Goal: Entertainment & Leisure: Consume media (video, audio)

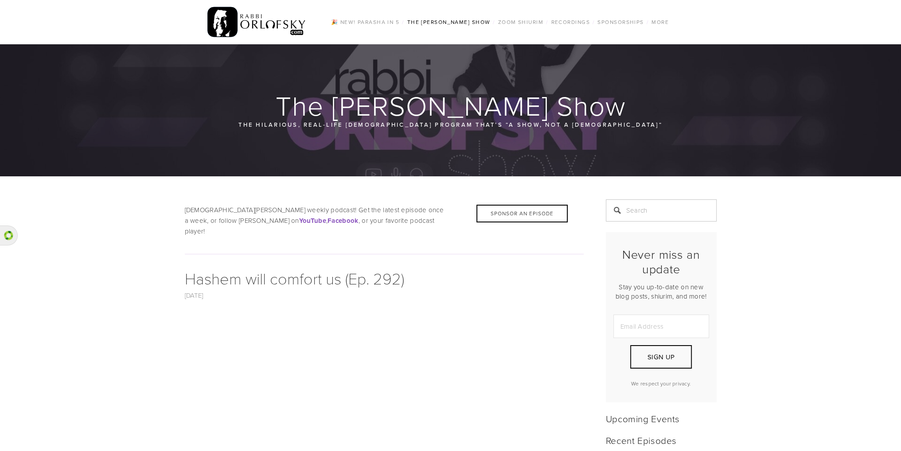
click at [282, 26] on img at bounding box center [257, 22] width 99 height 35
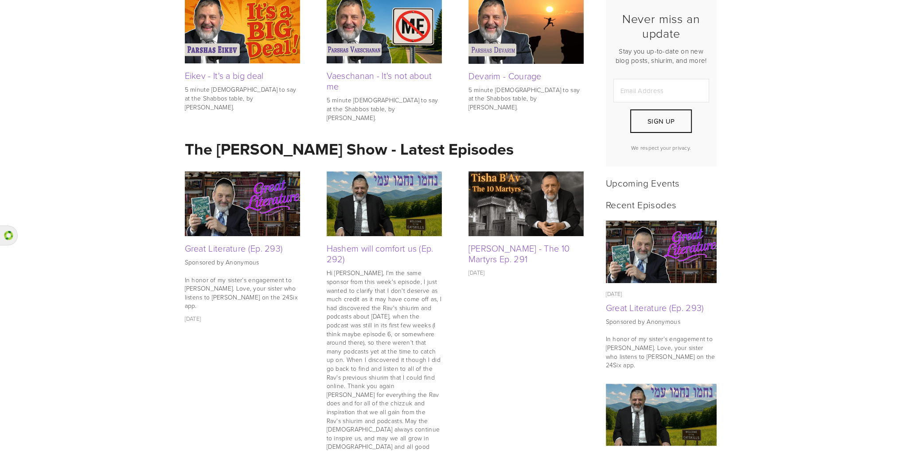
scroll to position [236, 0]
click at [241, 243] on link "Great Literature (Ep. 293)" at bounding box center [234, 248] width 98 height 12
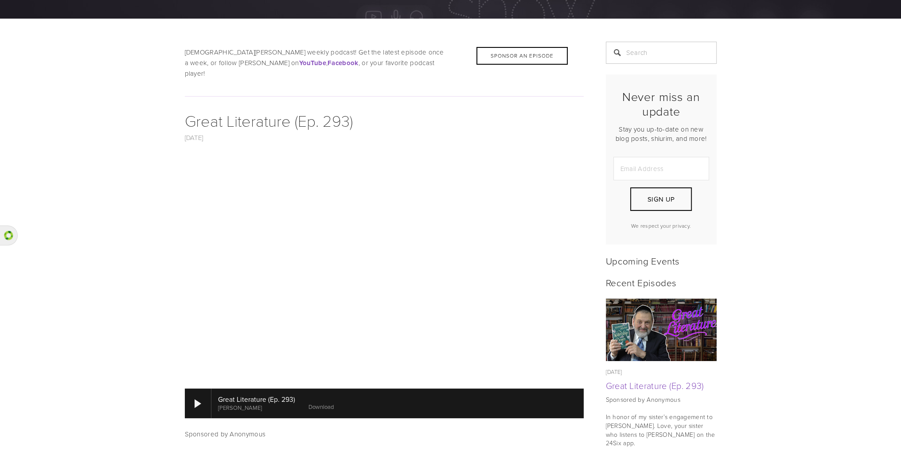
scroll to position [177, 0]
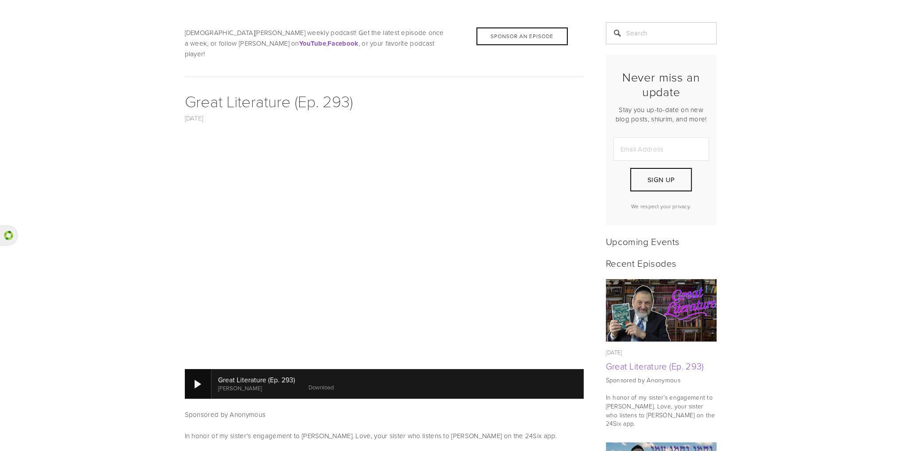
click at [189, 378] on div at bounding box center [198, 383] width 27 height 29
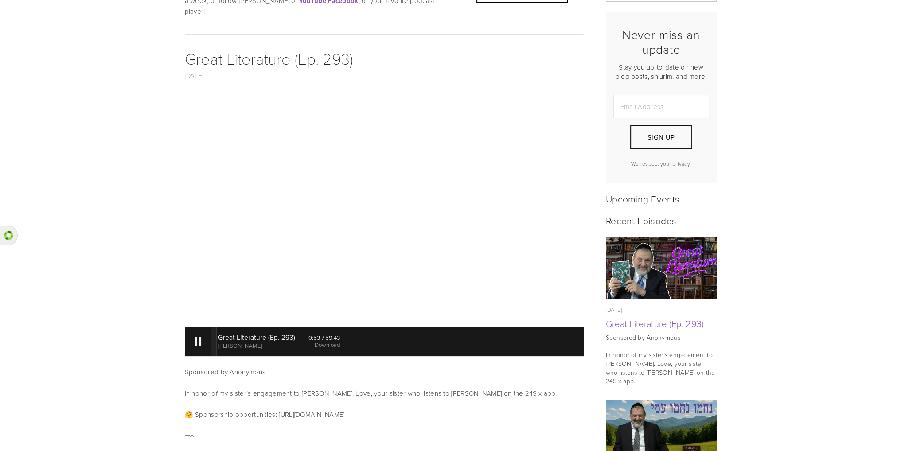
scroll to position [414, 0]
